Goal: Obtain resource: Download file/media

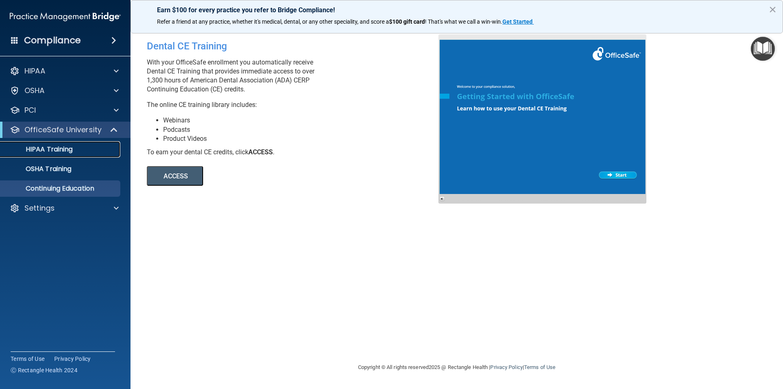
click at [67, 146] on p "HIPAA Training" at bounding box center [38, 149] width 67 height 8
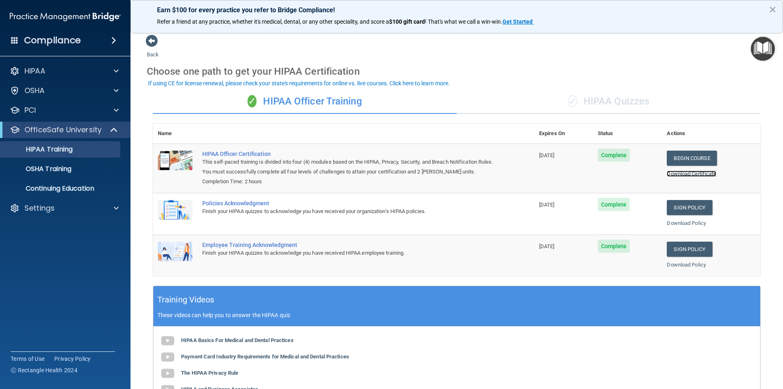
click at [684, 174] on link "Download Certificate" at bounding box center [691, 173] width 49 height 6
click at [61, 170] on p "OSHA Training" at bounding box center [38, 169] width 66 height 8
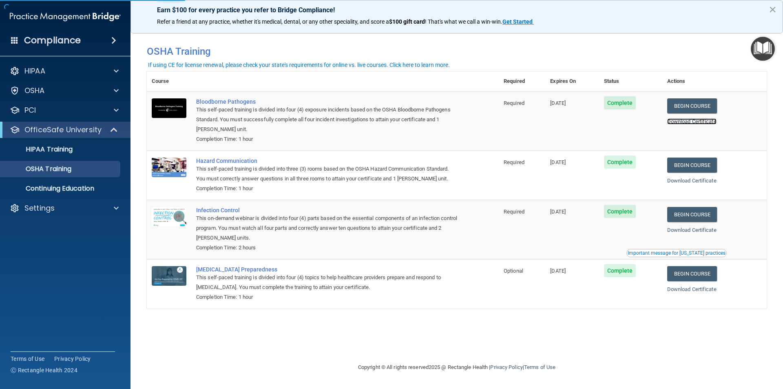
click at [697, 123] on link "Download Certificate" at bounding box center [691, 121] width 49 height 6
click at [683, 184] on link "Download Certificate" at bounding box center [691, 180] width 49 height 6
click at [685, 234] on div "Download Certificate" at bounding box center [714, 230] width 95 height 10
click at [686, 231] on link "Download Certificate" at bounding box center [691, 230] width 49 height 6
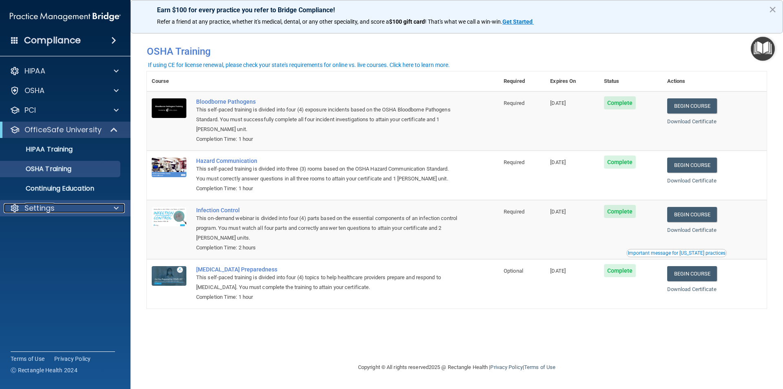
click at [42, 208] on p "Settings" at bounding box center [39, 208] width 30 height 10
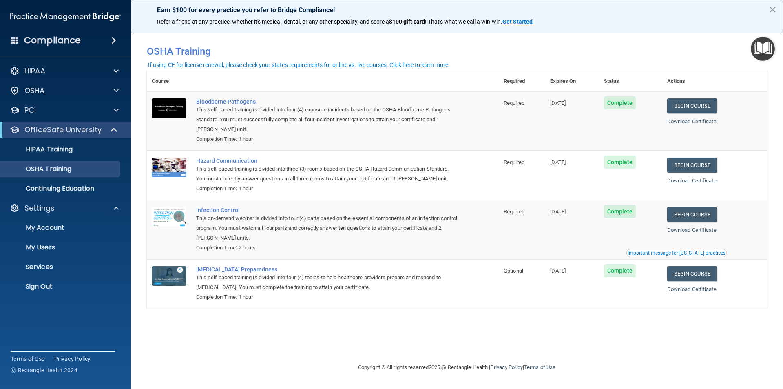
click at [64, 38] on h4 "Compliance" at bounding box center [52, 40] width 57 height 11
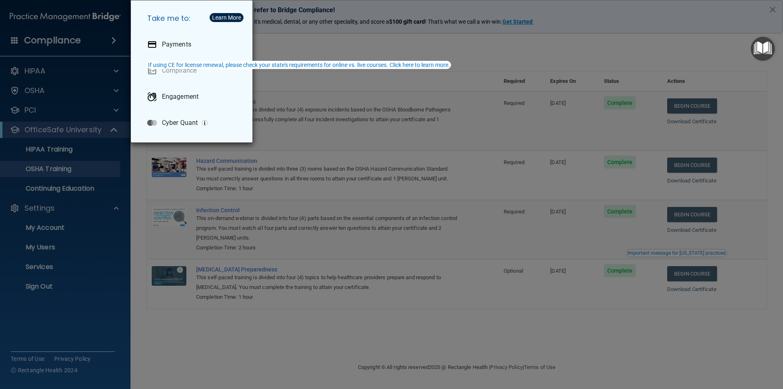
click at [49, 72] on div "Take me to: Payments Compliance Engagement Cyber Quant" at bounding box center [391, 194] width 783 height 389
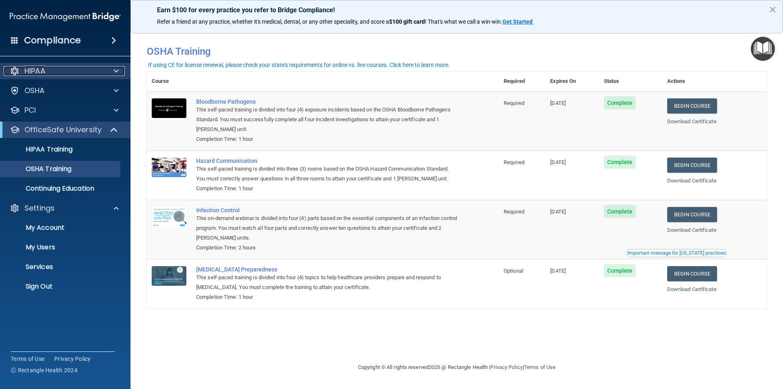
click at [111, 69] on div at bounding box center [115, 71] width 20 height 10
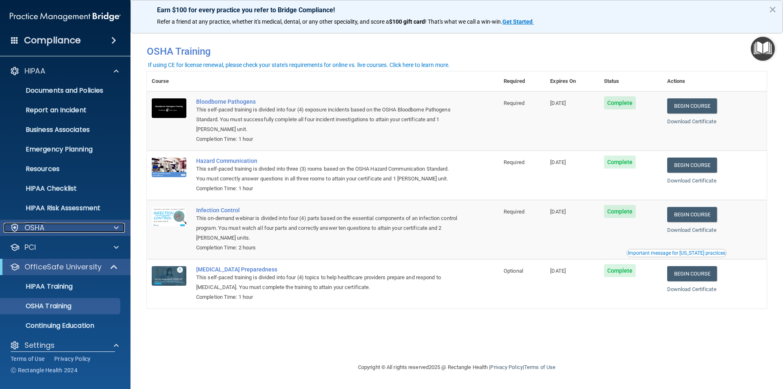
click at [64, 223] on div "OSHA" at bounding box center [54, 228] width 101 height 10
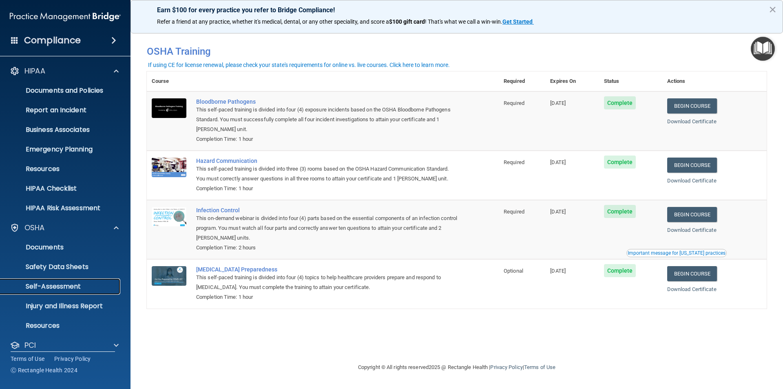
click at [46, 288] on p "Self-Assessment" at bounding box center [60, 286] width 111 height 8
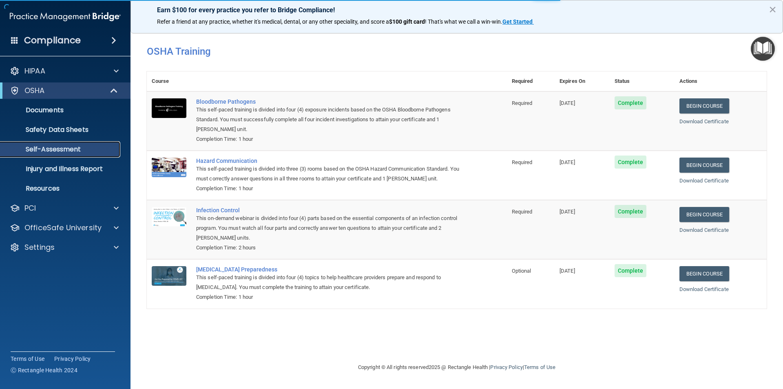
click at [71, 153] on p "Self-Assessment" at bounding box center [60, 149] width 111 height 8
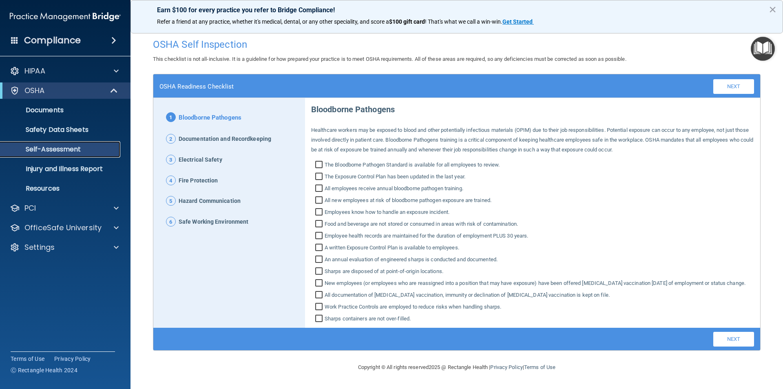
scroll to position [4, 0]
click at [58, 121] on ul "Documents Safety Data Sheets Self-Assessment Injury and Illness Report Resources" at bounding box center [66, 148] width 148 height 98
click at [41, 208] on div "PCI" at bounding box center [54, 208] width 101 height 10
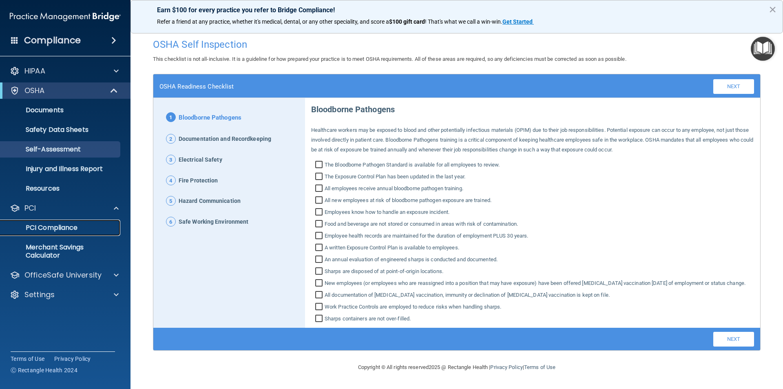
click at [40, 230] on p "PCI Compliance" at bounding box center [60, 227] width 111 height 8
